Goal: Navigation & Orientation: Find specific page/section

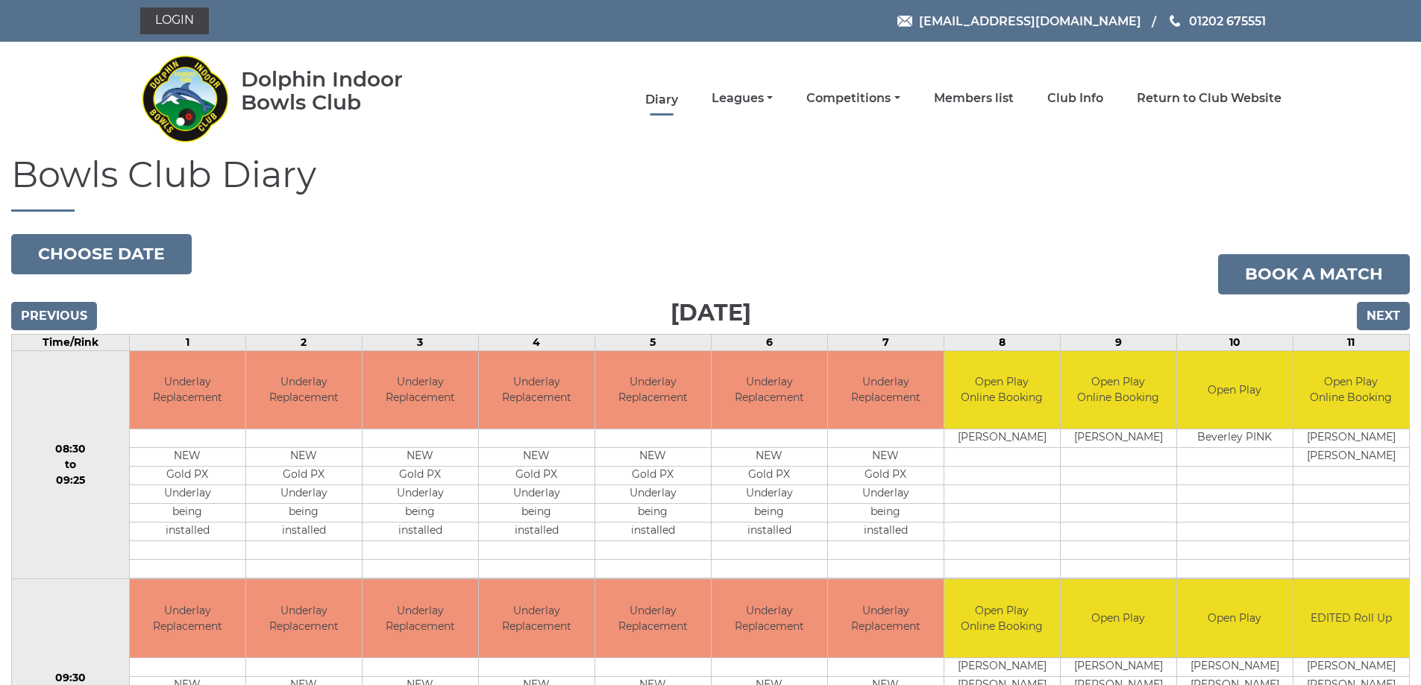
click at [677, 99] on link "Diary" at bounding box center [661, 100] width 33 height 16
click at [759, 98] on link "Leagues" at bounding box center [742, 100] width 61 height 16
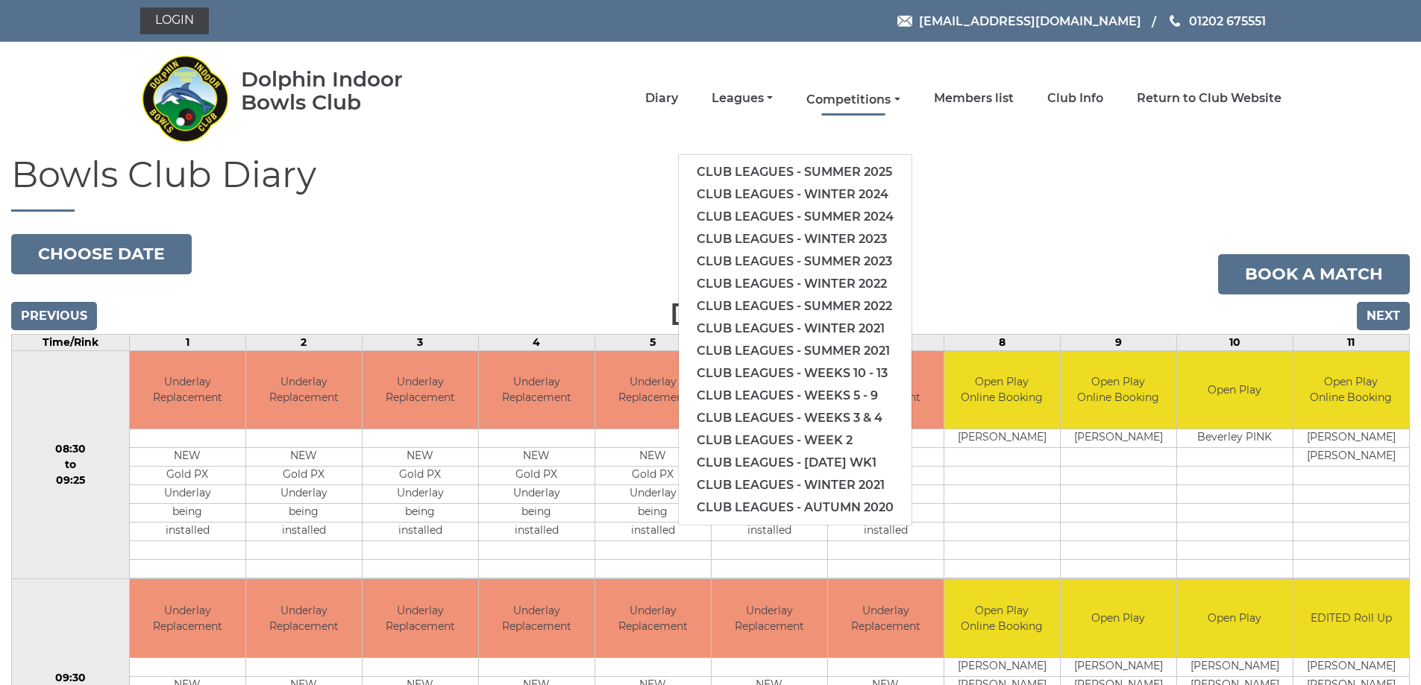
click at [838, 97] on link "Competitions" at bounding box center [852, 100] width 93 height 16
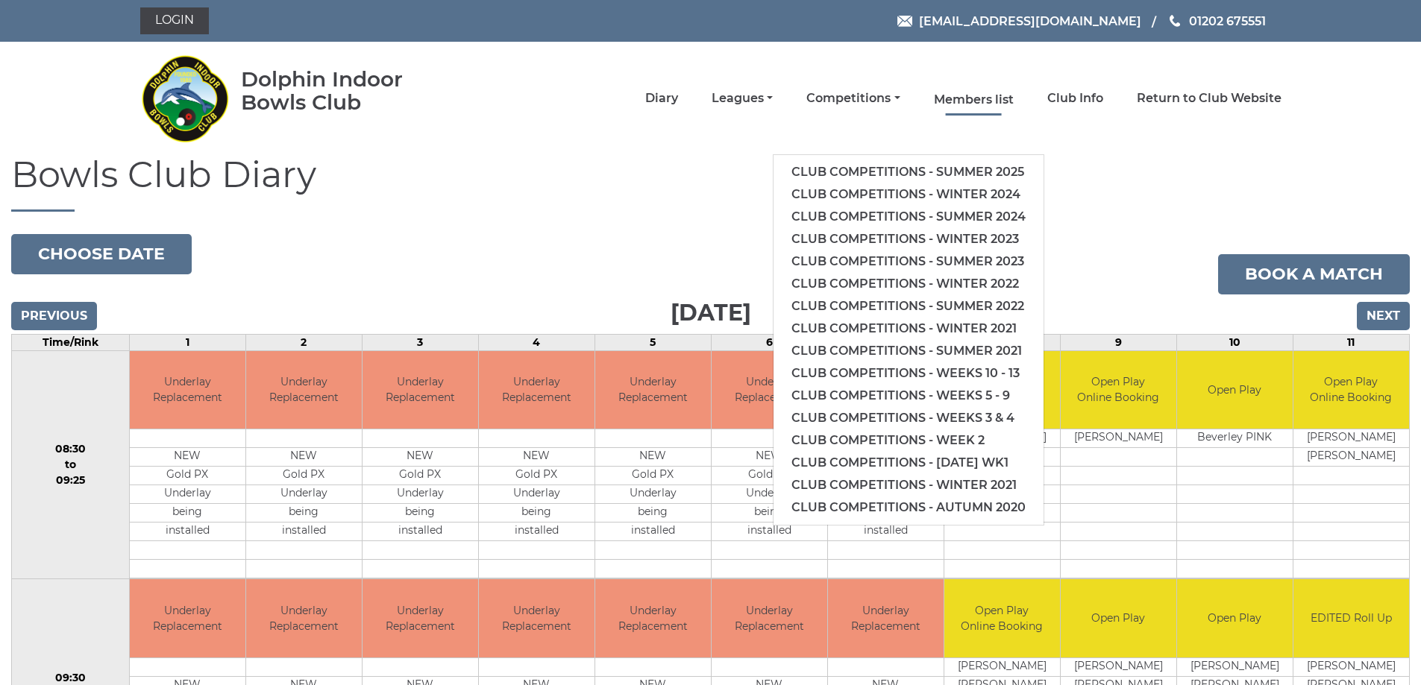
click at [976, 100] on link "Members list" at bounding box center [974, 100] width 80 height 16
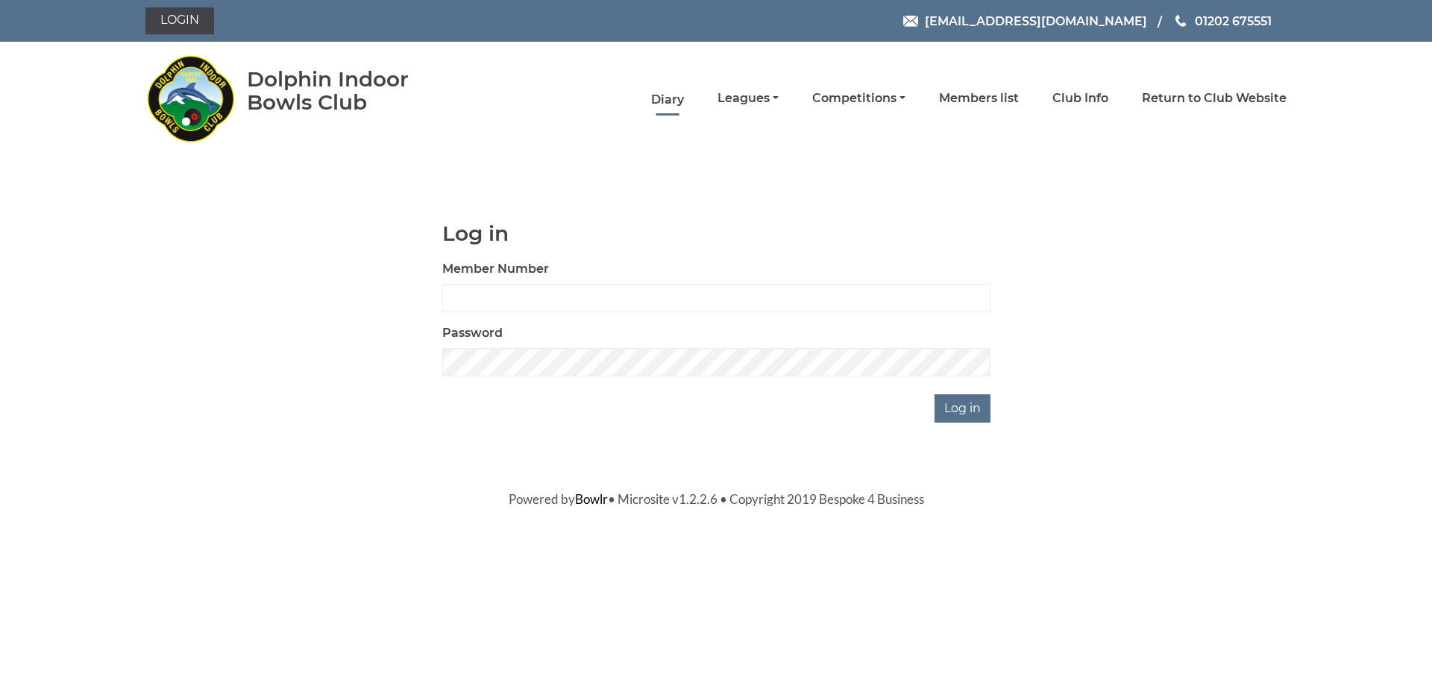
click at [674, 104] on link "Diary" at bounding box center [667, 100] width 33 height 16
